Goal: Transaction & Acquisition: Purchase product/service

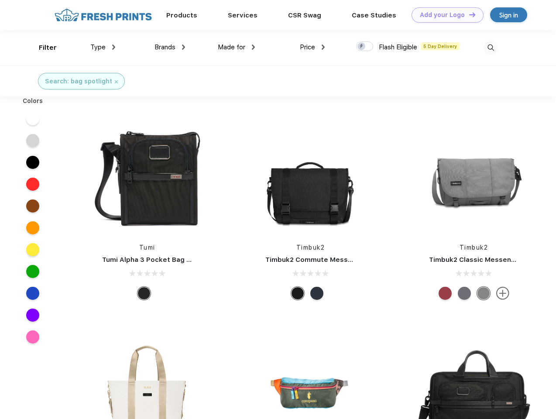
click at [444, 15] on link "Add your Logo Design Tool" at bounding box center [447, 14] width 72 height 15
click at [0, 0] on div "Design Tool" at bounding box center [0, 0] width 0 height 0
click at [468, 14] on link "Add your Logo Design Tool" at bounding box center [447, 14] width 72 height 15
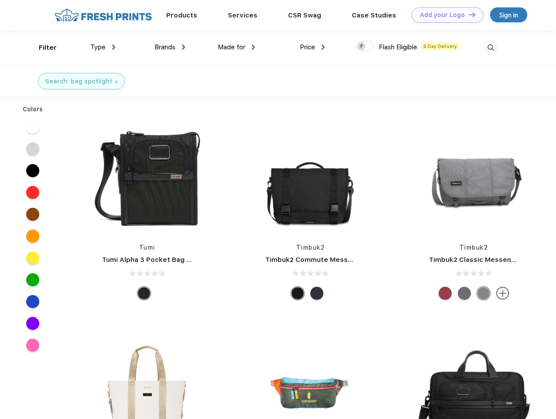
click at [42, 48] on div "Filter" at bounding box center [48, 48] width 18 height 10
click at [103, 47] on span "Type" at bounding box center [97, 47] width 15 height 8
click at [170, 47] on span "Brands" at bounding box center [164, 47] width 21 height 8
click at [236, 47] on span "Made for" at bounding box center [231, 47] width 27 height 8
click at [312, 47] on span "Price" at bounding box center [307, 47] width 15 height 8
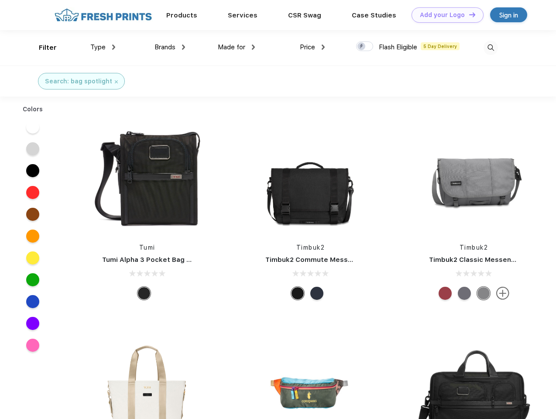
click at [365, 47] on div at bounding box center [364, 46] width 17 height 10
click at [362, 47] on input "checkbox" at bounding box center [359, 44] width 6 height 6
click at [490, 48] on img at bounding box center [490, 48] width 14 height 14
